Goal: Task Accomplishment & Management: Use online tool/utility

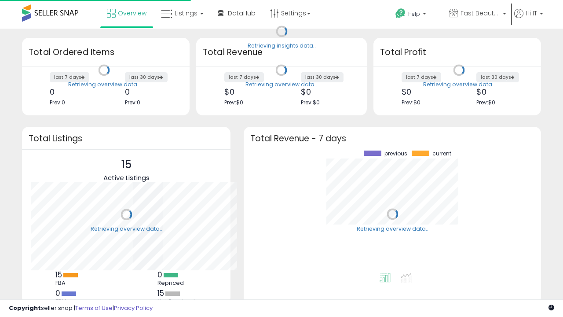
scroll to position [122, 280]
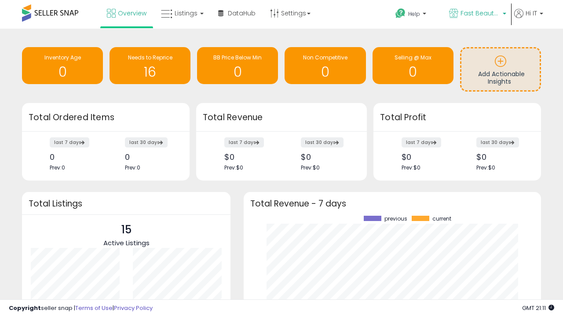
click at [477, 14] on span "Fast Beauty ([GEOGRAPHIC_DATA])" at bounding box center [481, 13] width 40 height 9
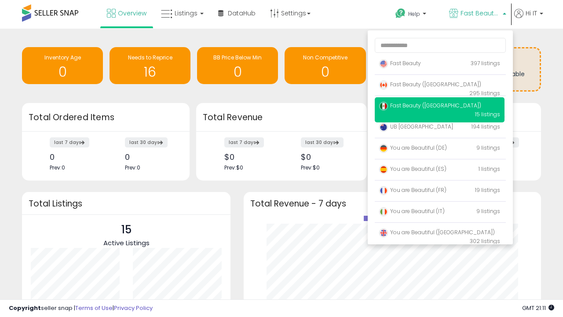
click at [440, 107] on span "Fast Beauty ([GEOGRAPHIC_DATA])" at bounding box center [430, 105] width 102 height 7
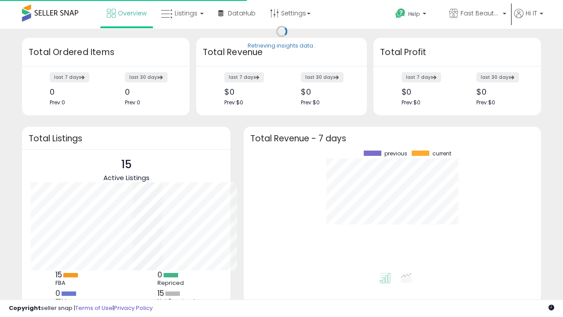
scroll to position [122, 280]
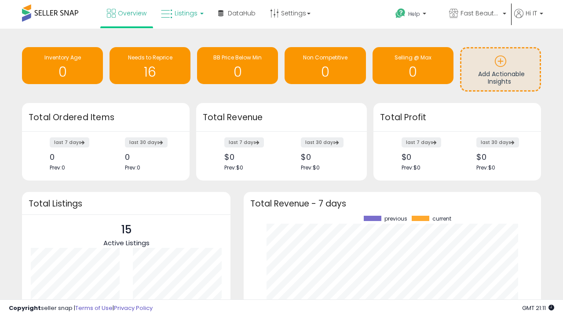
click at [181, 13] on span "Listings" at bounding box center [186, 13] width 23 height 9
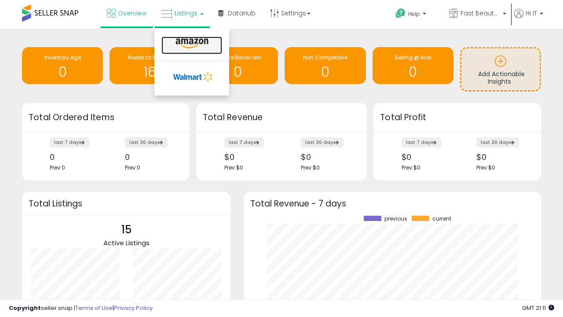
click at [191, 44] on icon at bounding box center [192, 43] width 38 height 11
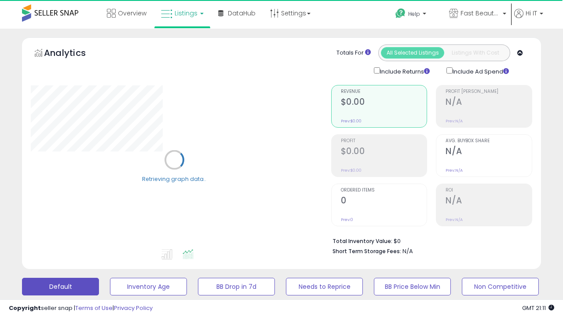
scroll to position [171, 0]
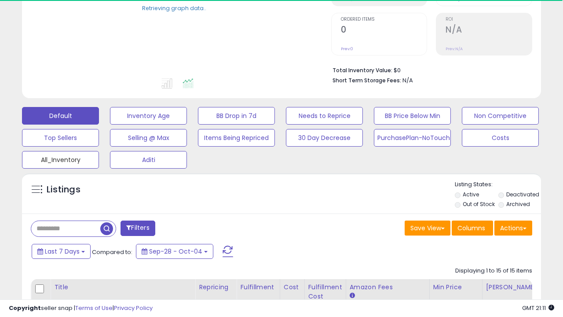
click at [60, 158] on button "All_Inventory" at bounding box center [60, 160] width 77 height 18
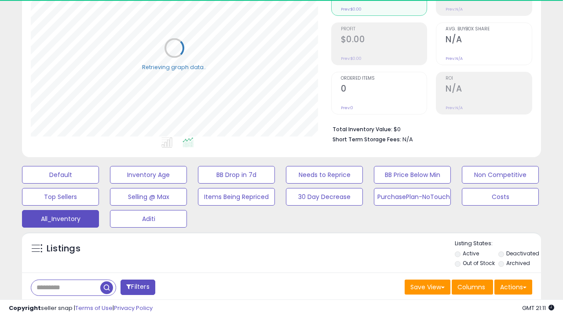
click at [63, 306] on span "Last 30 Days" at bounding box center [64, 310] width 38 height 9
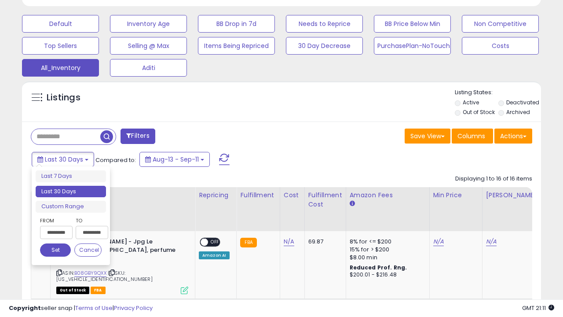
click at [71, 191] on li "Last 30 Days" at bounding box center [71, 192] width 70 height 12
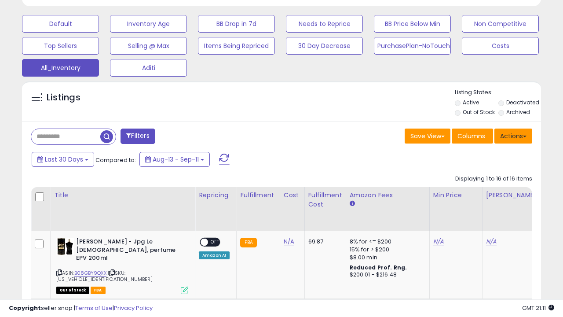
click at [514, 135] on button "Actions" at bounding box center [514, 136] width 38 height 15
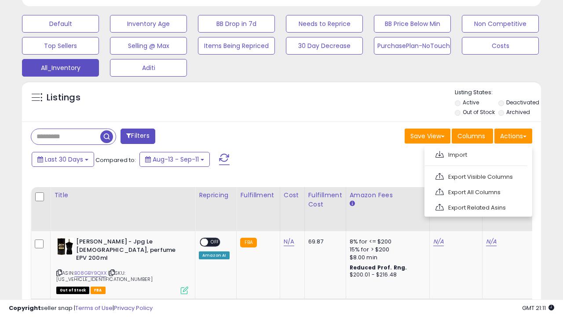
click at [478, 191] on link "Export All Columns" at bounding box center [478, 192] width 96 height 14
